Goal: Information Seeking & Learning: Learn about a topic

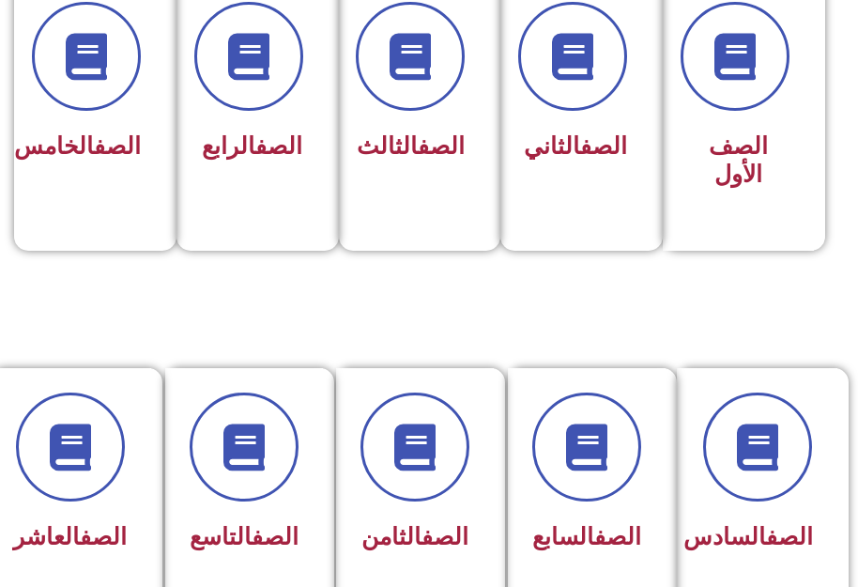
scroll to position [657, 0]
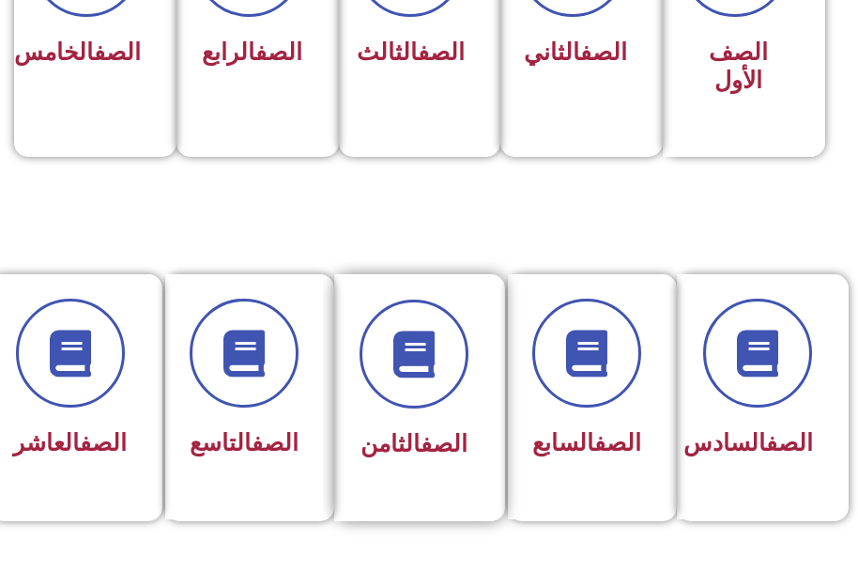
click at [429, 484] on div "الصف الثامن" at bounding box center [414, 397] width 160 height 247
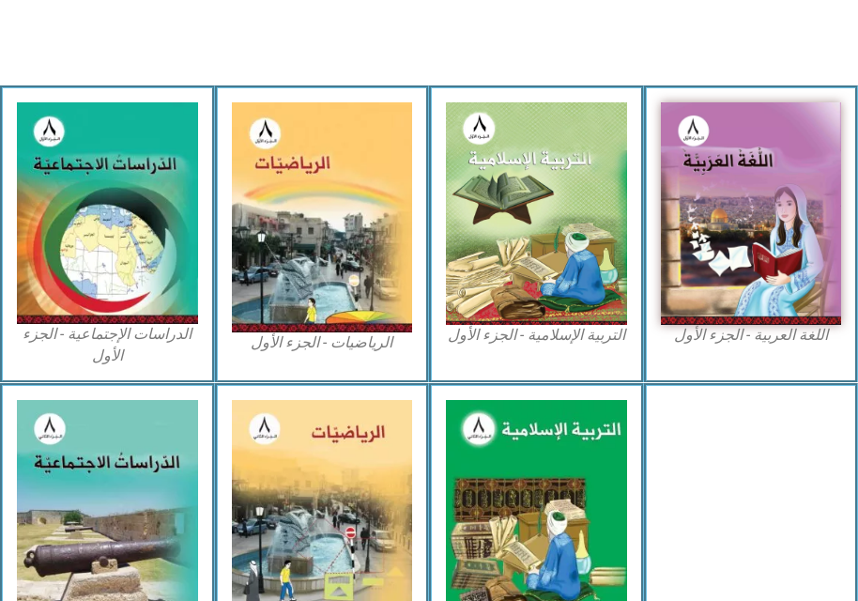
scroll to position [563, 0]
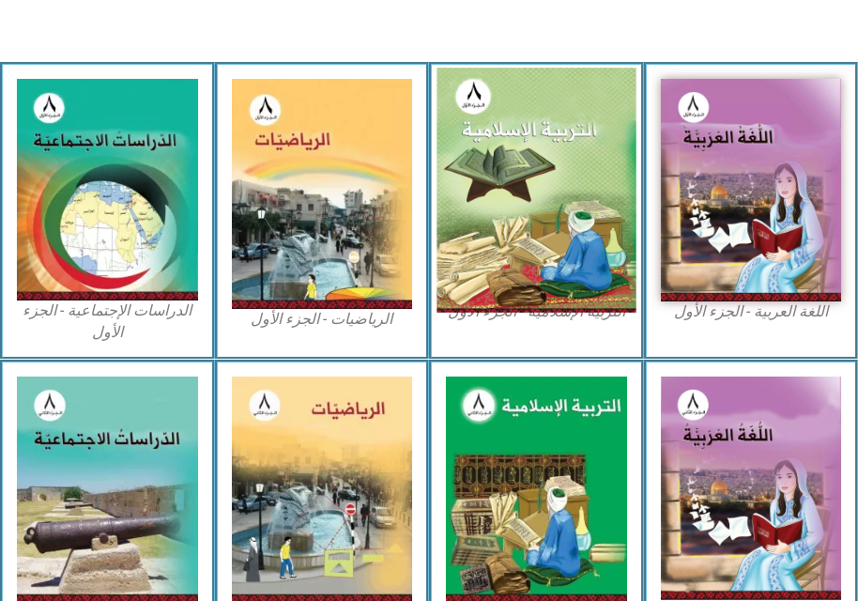
click at [529, 187] on img at bounding box center [536, 190] width 199 height 245
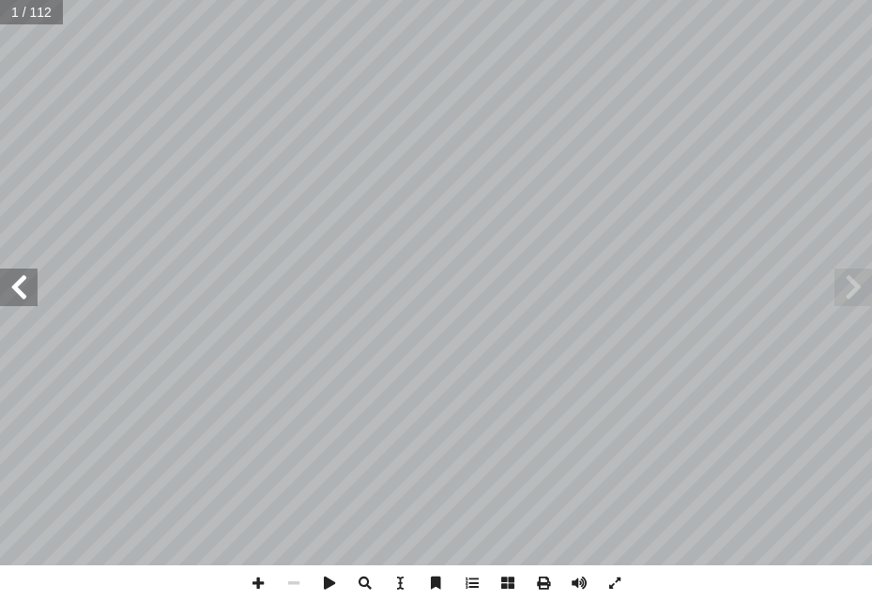
click at [19, 284] on span at bounding box center [19, 288] width 38 height 38
click at [256, 576] on span at bounding box center [258, 583] width 36 height 36
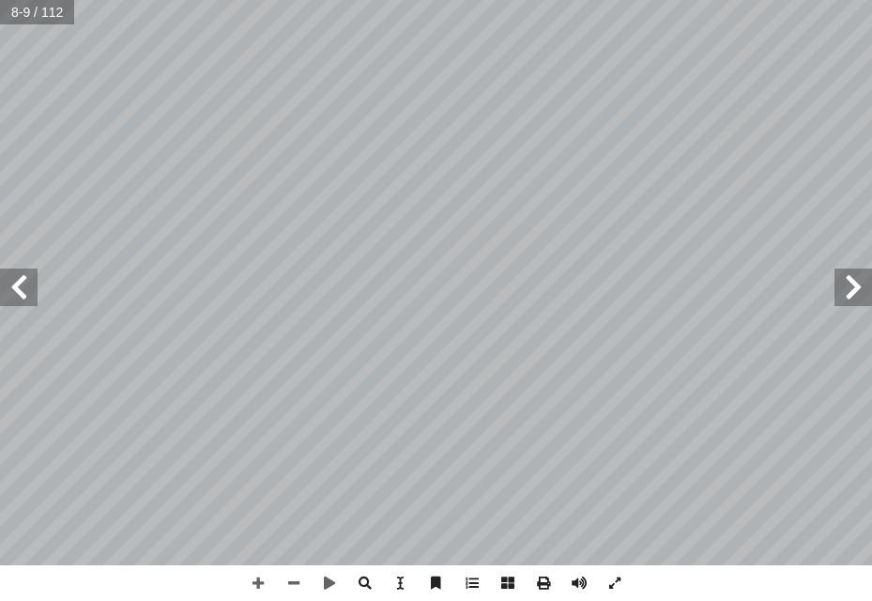
click at [23, 304] on span at bounding box center [19, 288] width 38 height 38
click at [839, 284] on span at bounding box center [854, 288] width 38 height 38
click at [20, 295] on span at bounding box center [19, 288] width 38 height 38
click at [13, 288] on span at bounding box center [19, 288] width 38 height 38
